Goal: Task Accomplishment & Management: Use online tool/utility

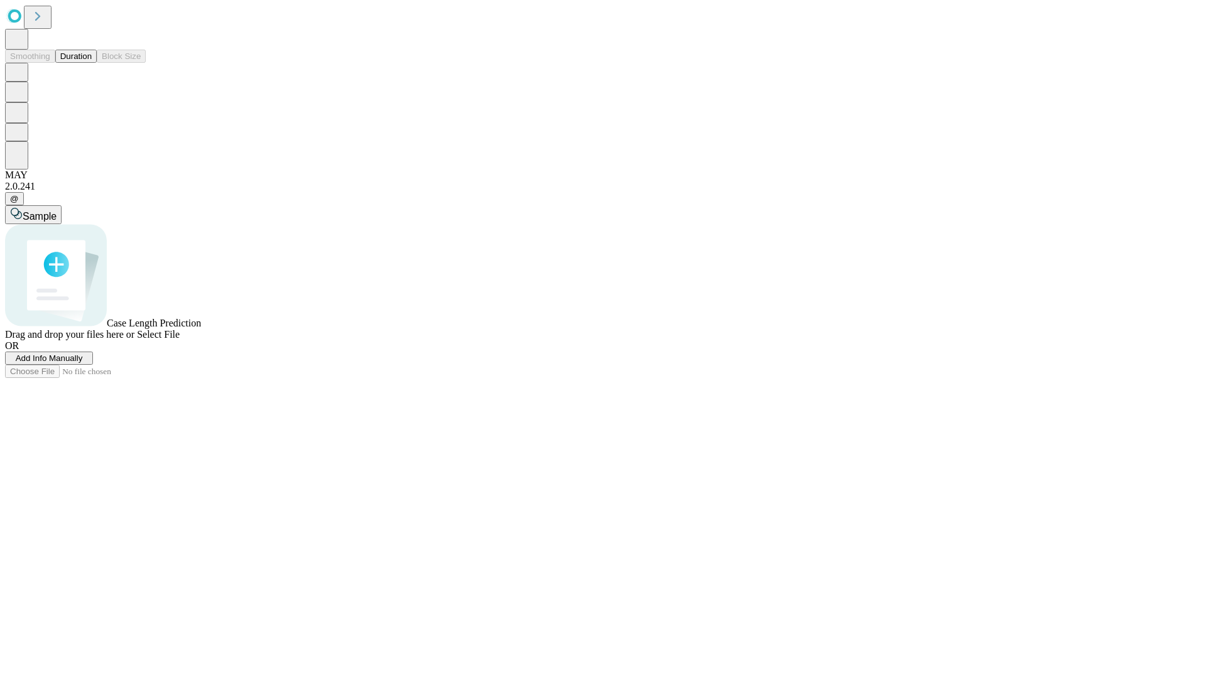
click at [83, 363] on span "Add Info Manually" at bounding box center [49, 358] width 67 height 9
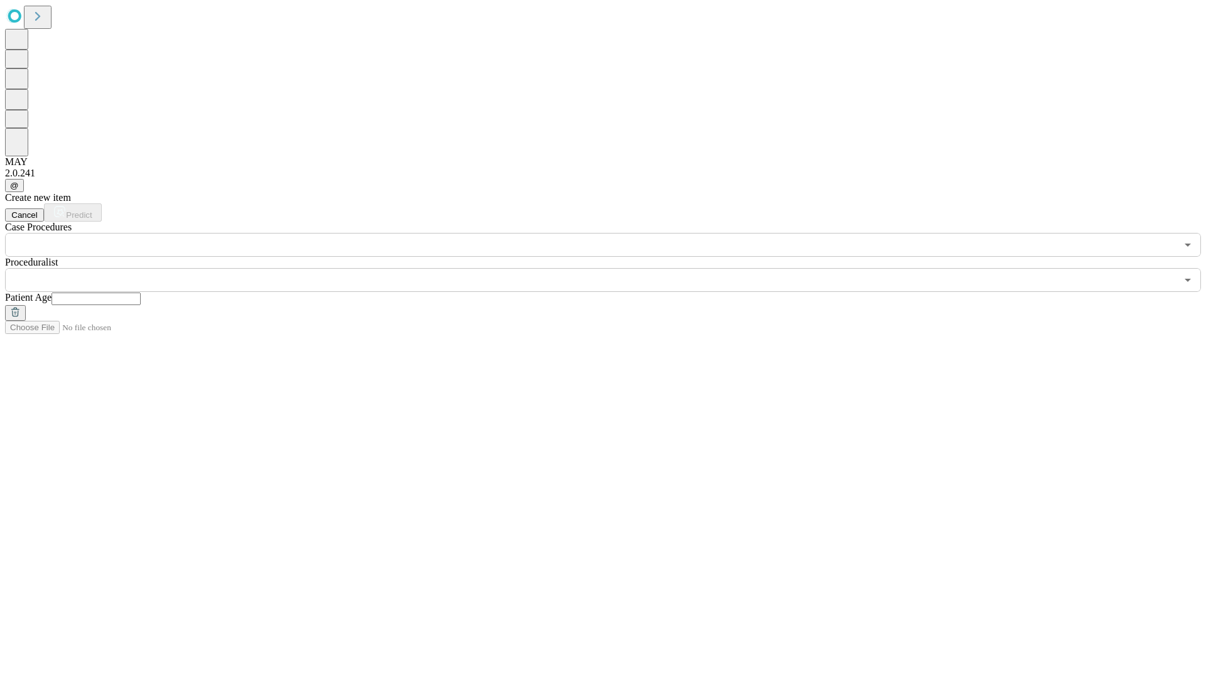
click at [141, 293] on input "text" at bounding box center [95, 299] width 89 height 13
type input "**"
click at [612, 268] on input "text" at bounding box center [590, 280] width 1171 height 24
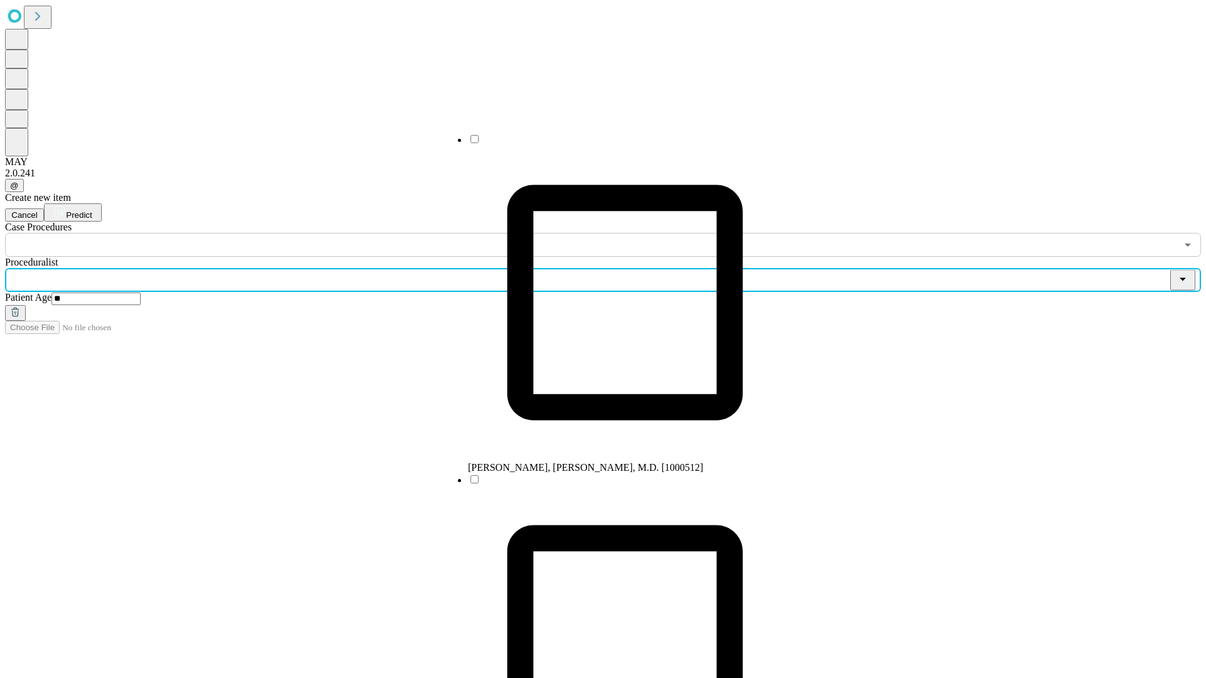
click at [612, 144] on li "[PERSON_NAME], [PERSON_NAME], M.D. [1000512]" at bounding box center [625, 303] width 314 height 340
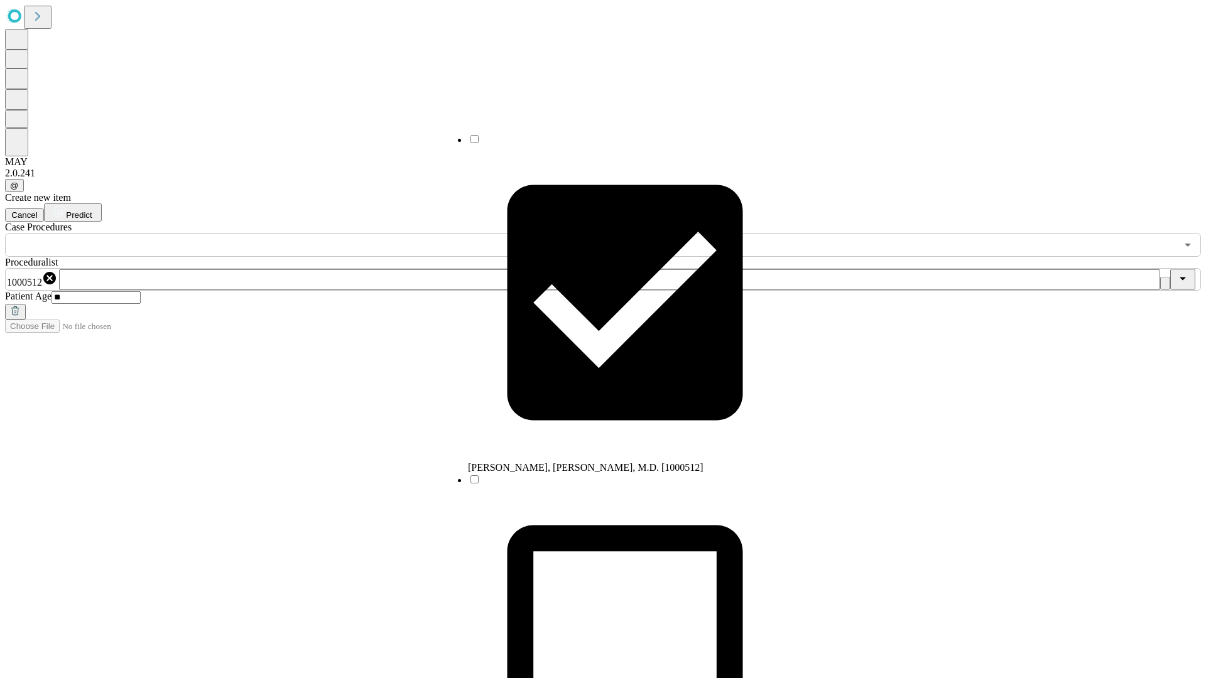
click at [264, 233] on input "text" at bounding box center [590, 245] width 1171 height 24
